Goal: Task Accomplishment & Management: Use online tool/utility

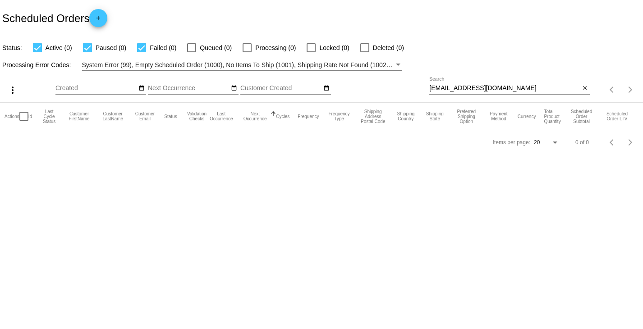
click at [453, 88] on input "[EMAIL_ADDRESS][DOMAIN_NAME]" at bounding box center [504, 88] width 151 height 7
paste input "dixiechick1212@netzero"
click at [527, 89] on input "[EMAIL_ADDRESS][DOMAIN_NAME]" at bounding box center [504, 88] width 151 height 7
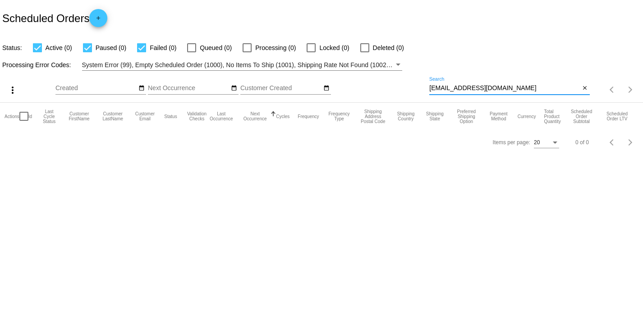
type input "[EMAIL_ADDRESS][DOMAIN_NAME]"
click at [39, 47] on div at bounding box center [37, 47] width 9 height 9
click at [37, 52] on input "Active (0)" at bounding box center [37, 52] width 0 height 0
click at [39, 47] on div at bounding box center [37, 47] width 9 height 9
click at [37, 52] on input "Active (0)" at bounding box center [37, 52] width 0 height 0
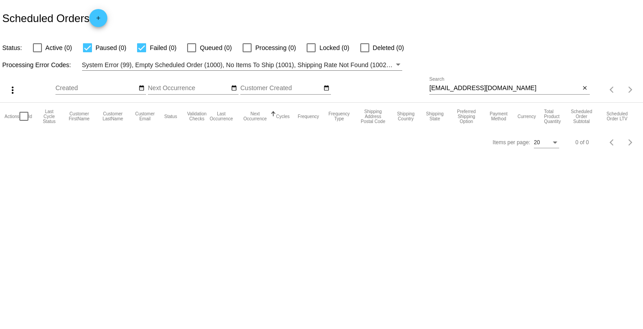
checkbox input "true"
